Goal: Task Accomplishment & Management: Use online tool/utility

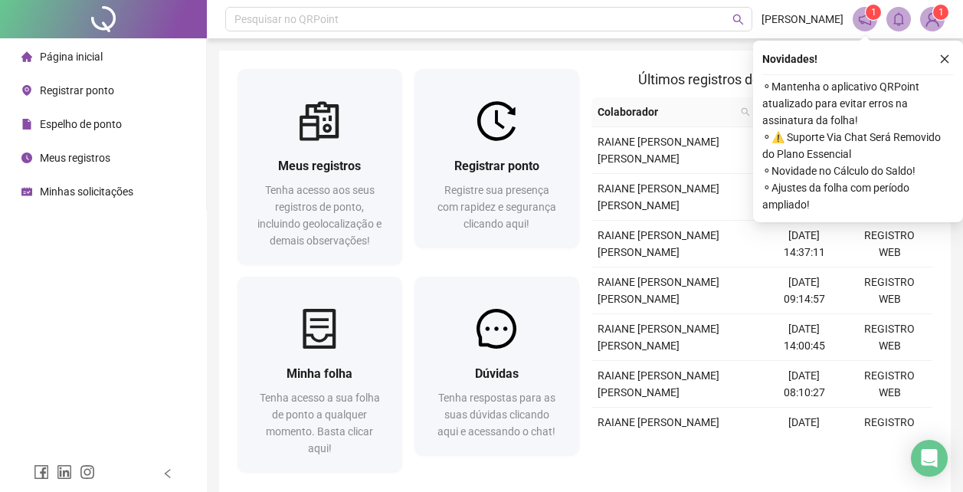
click at [103, 90] on span "Registrar ponto" at bounding box center [77, 90] width 74 height 12
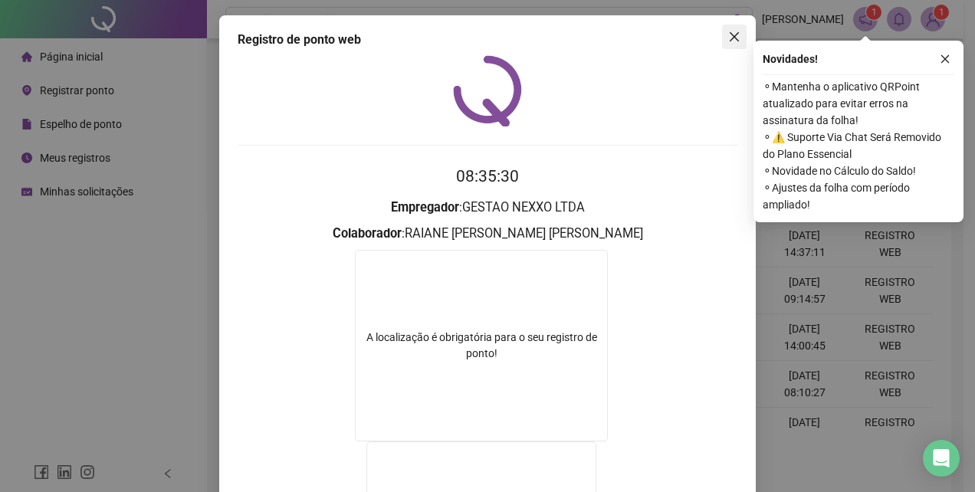
click at [728, 36] on icon "close" at bounding box center [734, 37] width 12 height 12
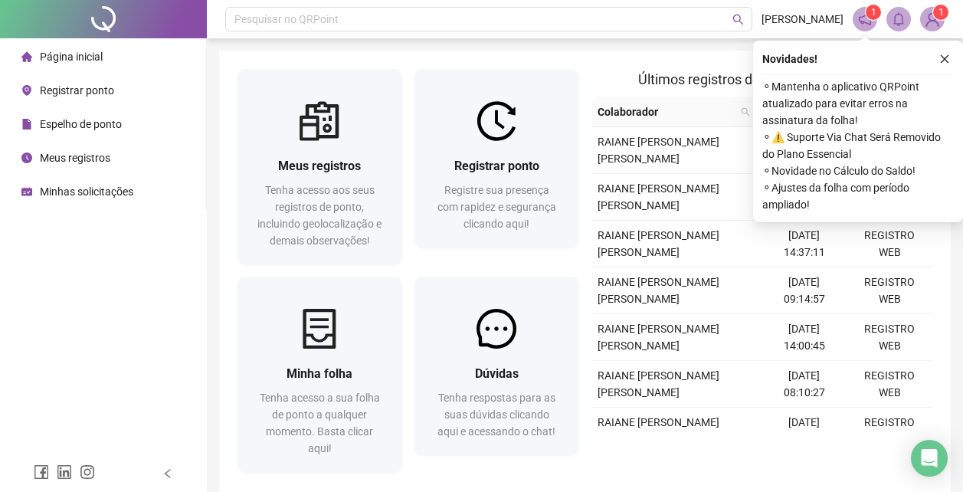
click at [107, 93] on span "Registrar ponto" at bounding box center [77, 90] width 74 height 12
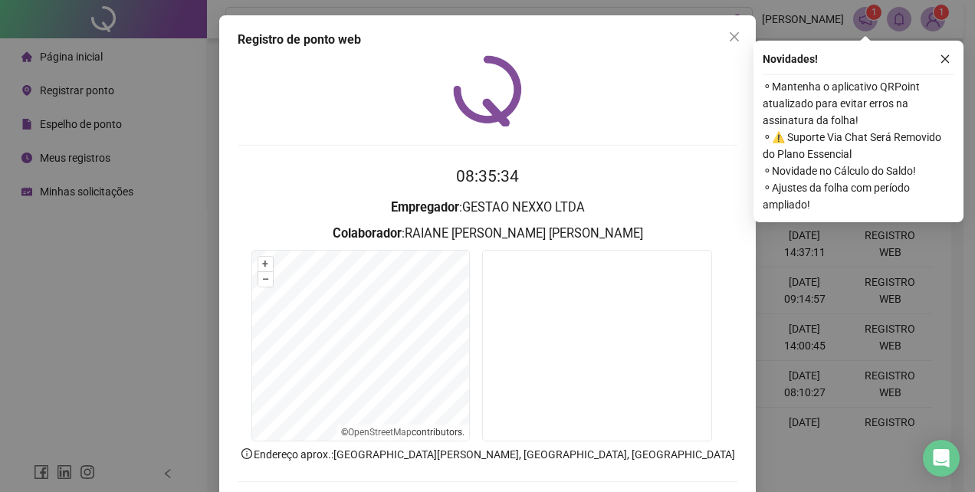
scroll to position [73, 0]
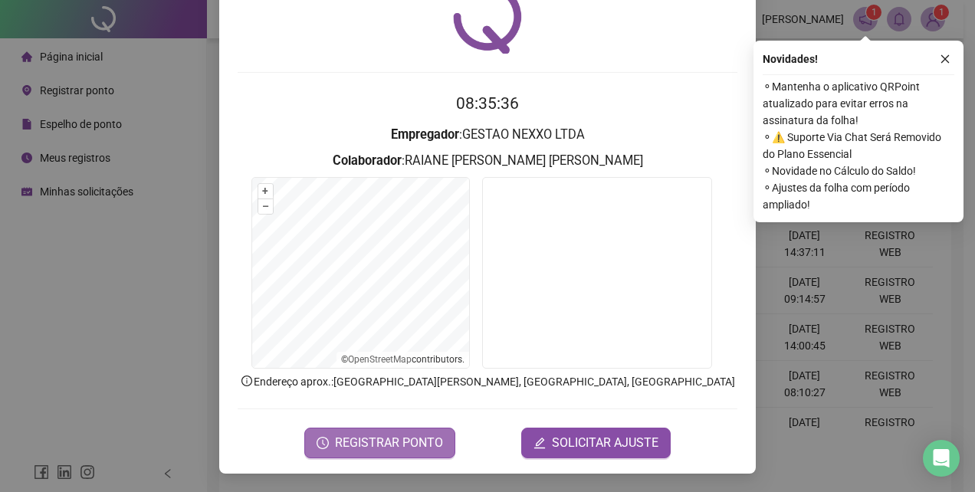
click at [413, 448] on span "REGISTRAR PONTO" at bounding box center [389, 443] width 108 height 18
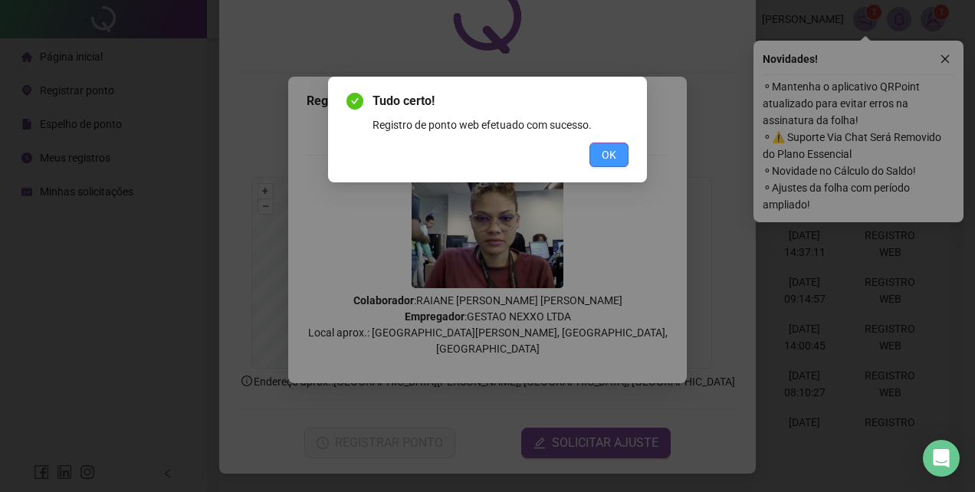
click at [611, 155] on span "OK" at bounding box center [609, 154] width 15 height 17
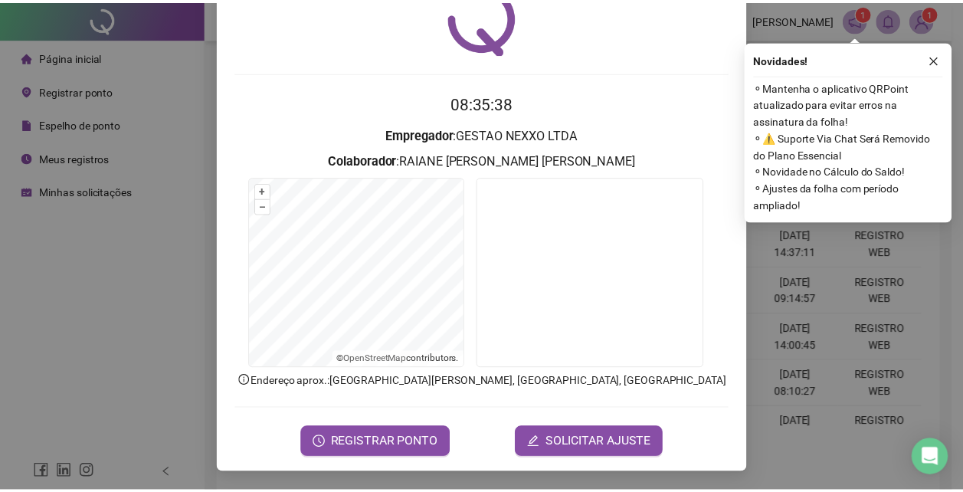
scroll to position [0, 0]
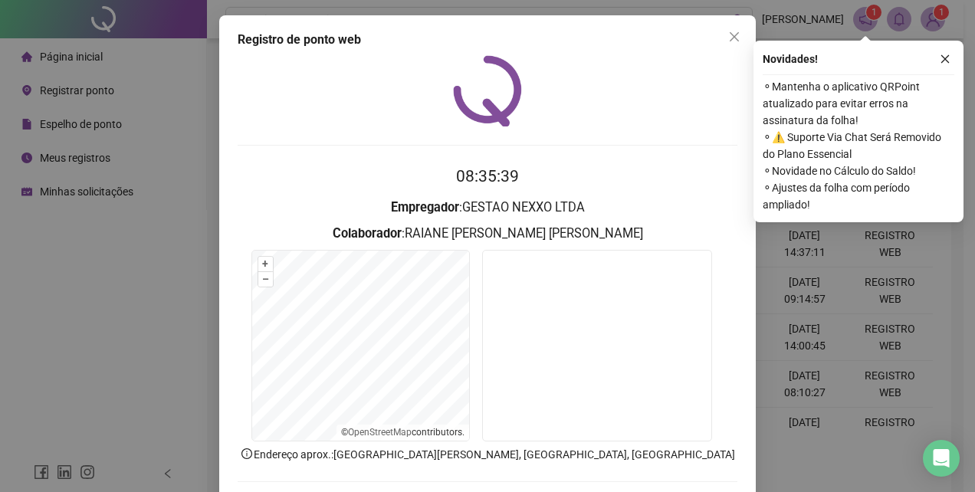
drag, startPoint x: 728, startPoint y: 36, endPoint x: 704, endPoint y: 202, distance: 167.3
click at [730, 37] on icon "close" at bounding box center [734, 36] width 9 height 9
